Goal: Information Seeking & Learning: Learn about a topic

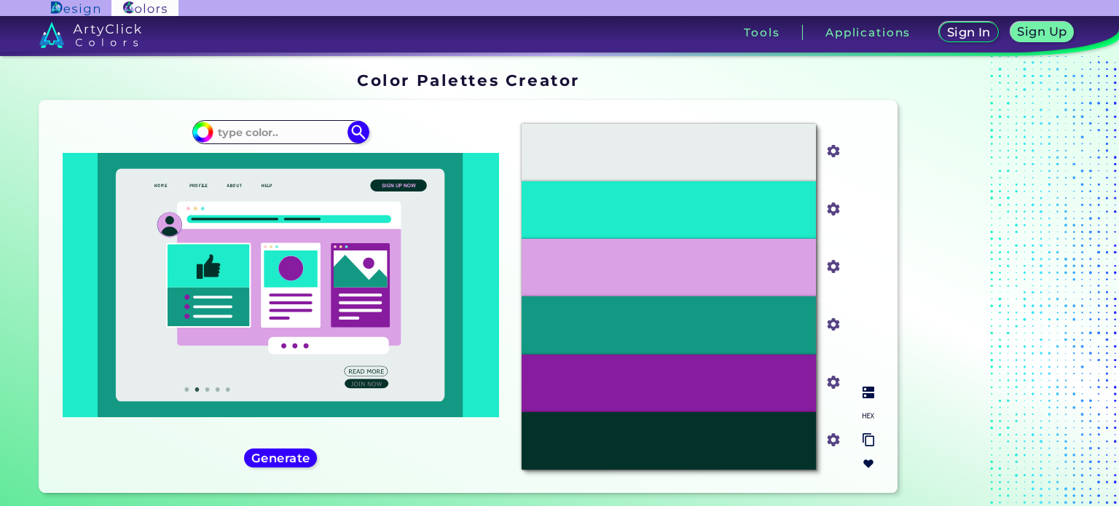
click at [580, 204] on div "#1EEBC9" at bounding box center [669, 210] width 294 height 58
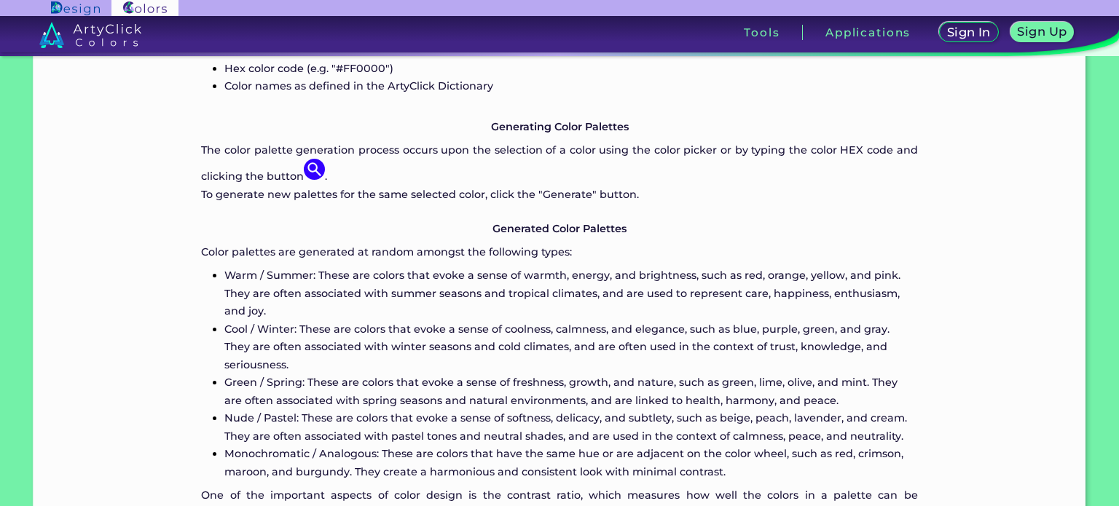
scroll to position [459, 0]
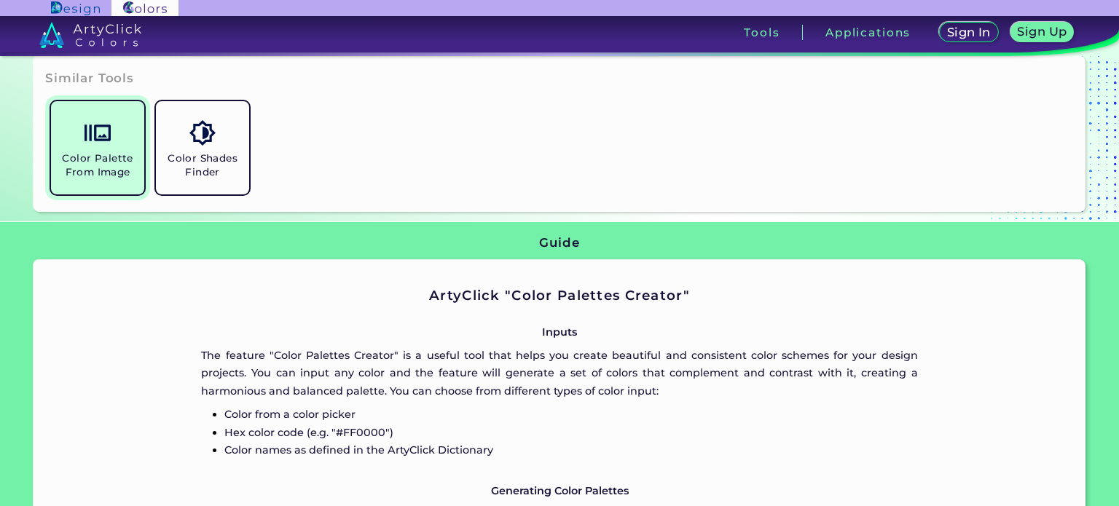
click at [63, 184] on link "Color Palette From Image" at bounding box center [97, 147] width 105 height 105
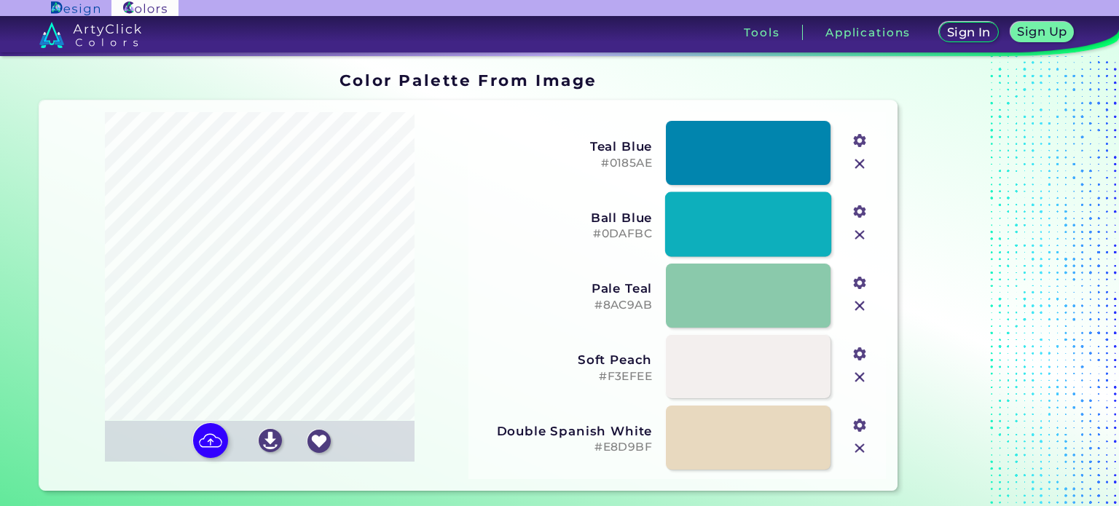
click at [704, 227] on link at bounding box center [748, 224] width 166 height 65
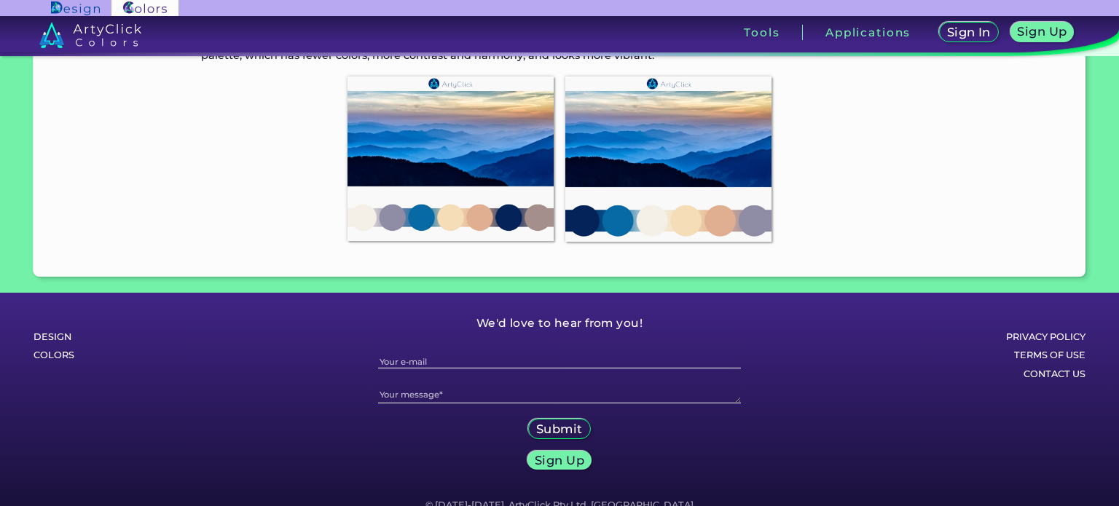
scroll to position [1609, 0]
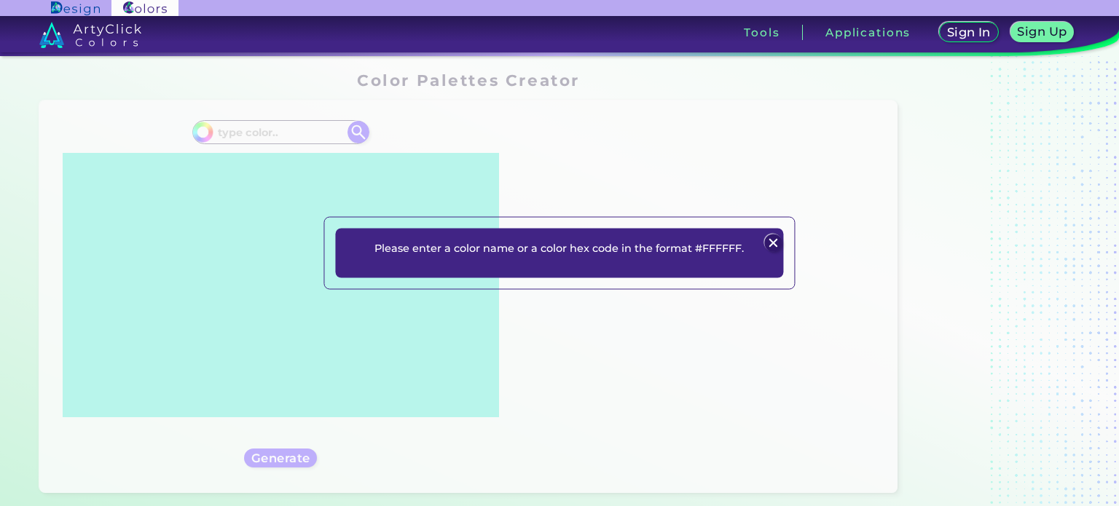
click at [449, 249] on p "Please enter a color name or a color hex code in the format #FFFFFF." at bounding box center [559, 247] width 369 height 17
click at [545, 247] on p "Please enter a color name or a color hex code in the format #FFFFFF." at bounding box center [559, 247] width 369 height 17
drag, startPoint x: 545, startPoint y: 247, endPoint x: 568, endPoint y: 244, distance: 23.5
click at [549, 246] on p "Please enter a color name or a color hex code in the format #FFFFFF." at bounding box center [559, 247] width 369 height 17
click at [772, 240] on img at bounding box center [773, 243] width 17 height 17
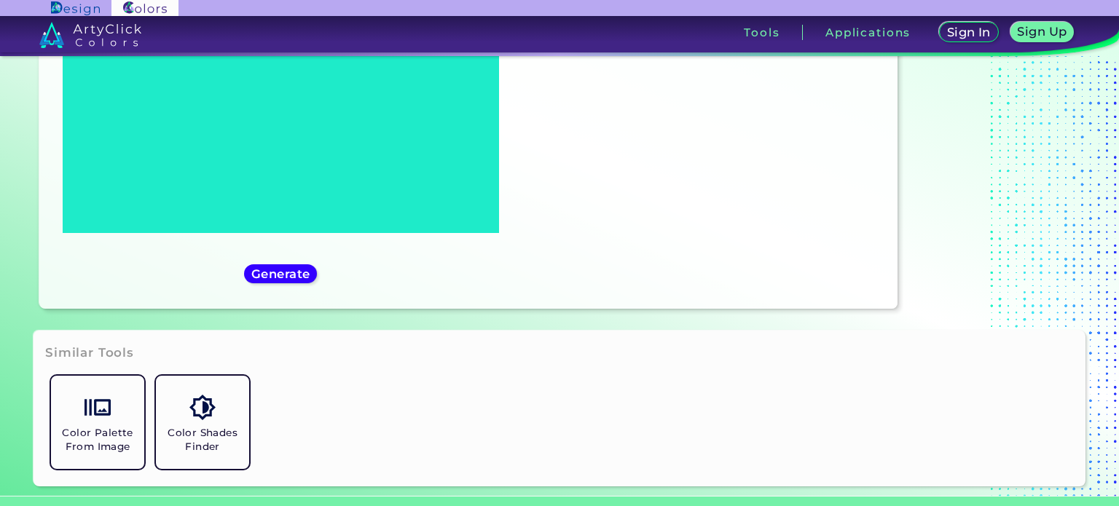
scroll to position [219, 0]
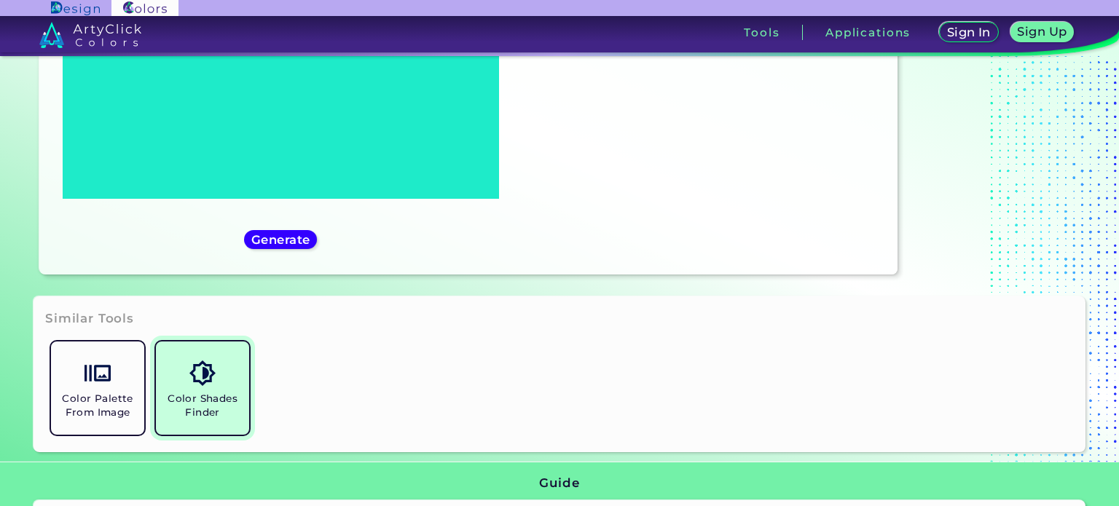
click at [201, 375] on img at bounding box center [202, 374] width 26 height 26
